Goal: Task Accomplishment & Management: Manage account settings

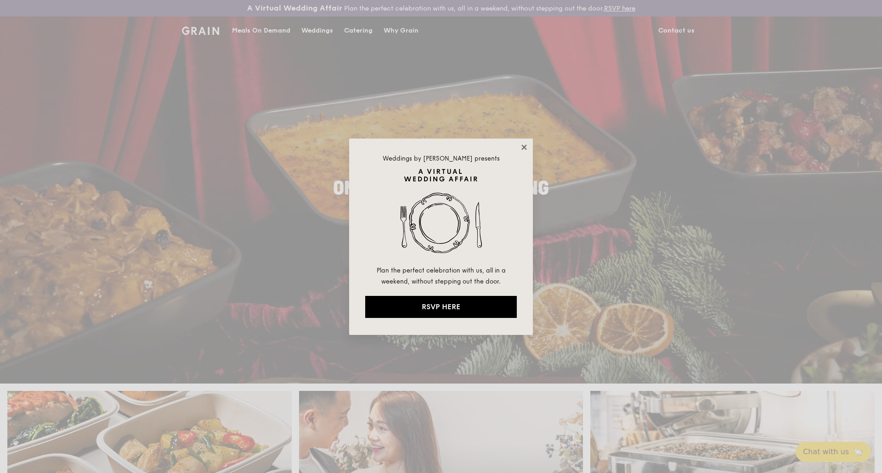
click at [526, 146] on icon at bounding box center [524, 147] width 8 height 8
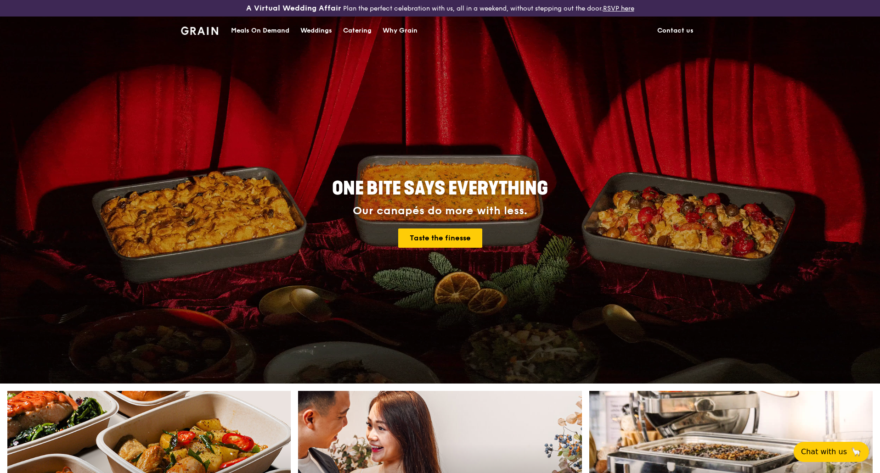
click at [669, 33] on link "Contact us" at bounding box center [675, 31] width 47 height 28
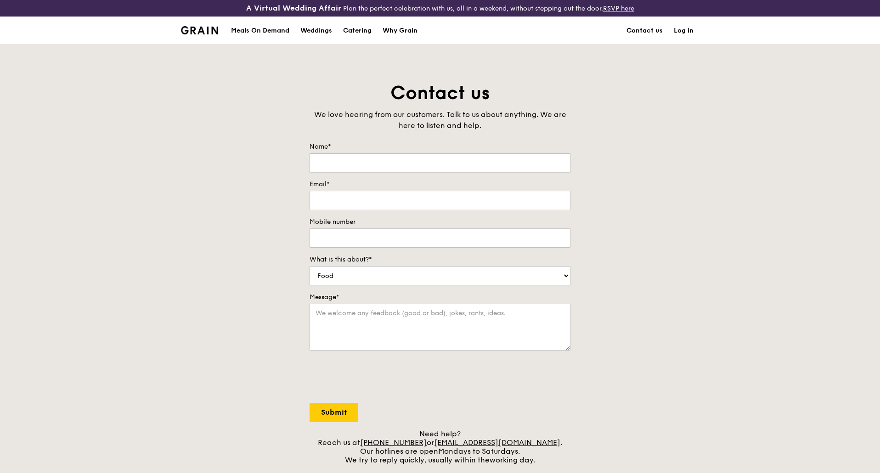
click at [689, 32] on link "Log in" at bounding box center [683, 31] width 31 height 28
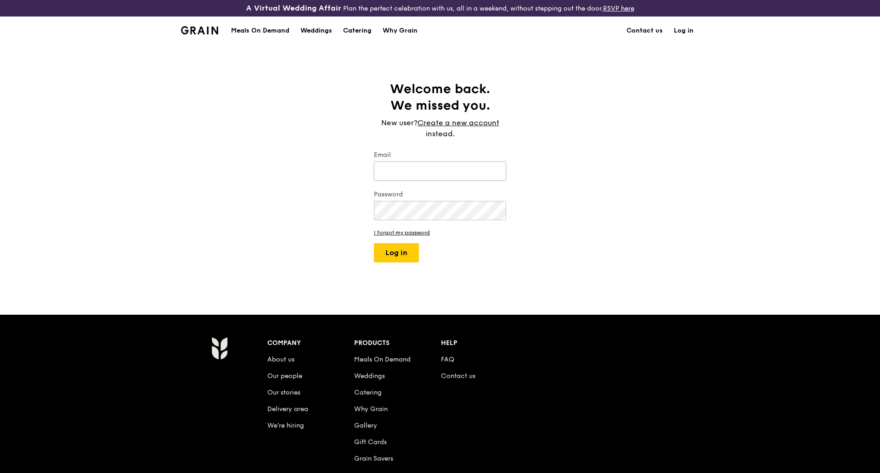
click at [397, 179] on input "Email" at bounding box center [440, 171] width 132 height 19
type input "[PERSON_NAME][EMAIL_ADDRESS][DOMAIN_NAME]"
click at [374, 243] on button "Log in" at bounding box center [396, 252] width 45 height 19
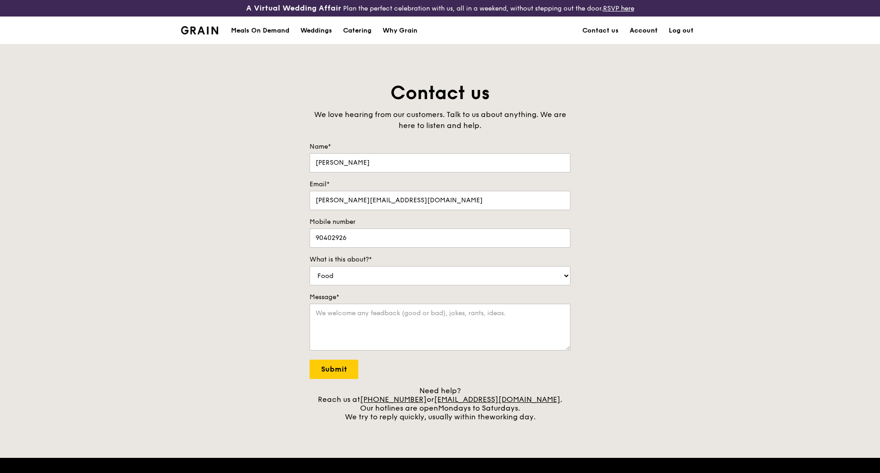
click at [649, 31] on link "Account" at bounding box center [643, 31] width 39 height 28
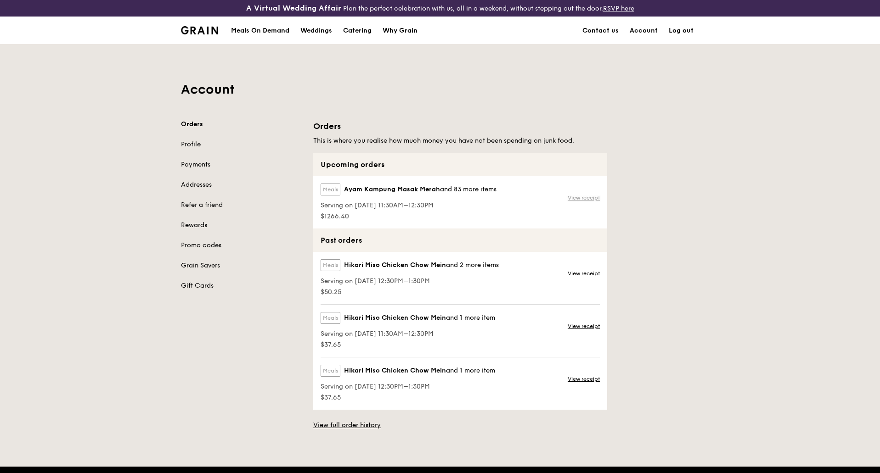
click at [587, 197] on link "View receipt" at bounding box center [584, 197] width 32 height 7
